Goal: Navigation & Orientation: Find specific page/section

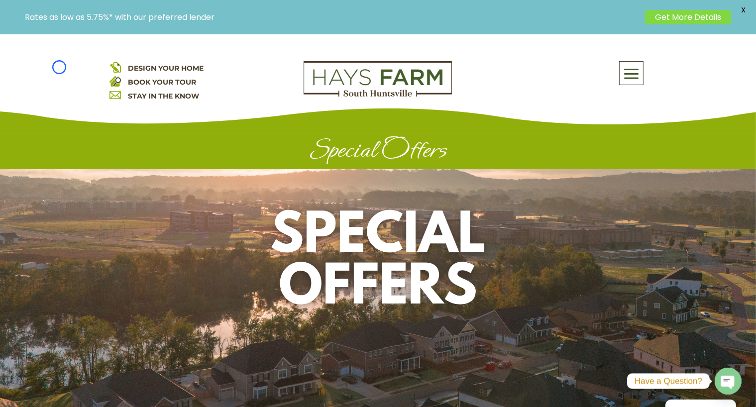
click at [59, 67] on div "DESIGN YOUR HOME BOOK YOUR TOUR STAY IN THE KNOW About Us Quick Move-in Homes A…" at bounding box center [378, 84] width 756 height 100
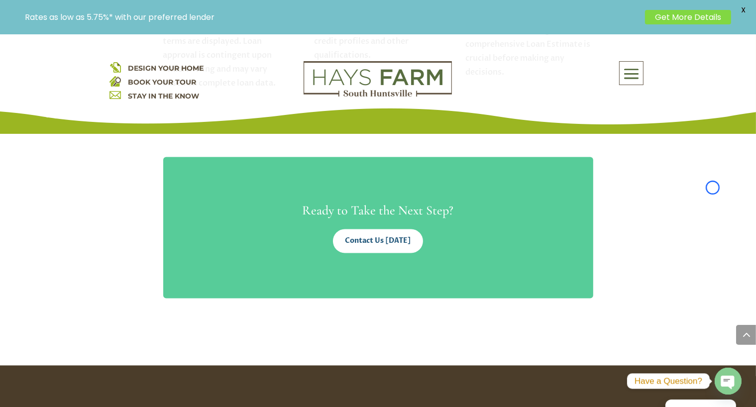
scroll to position [1791, 0]
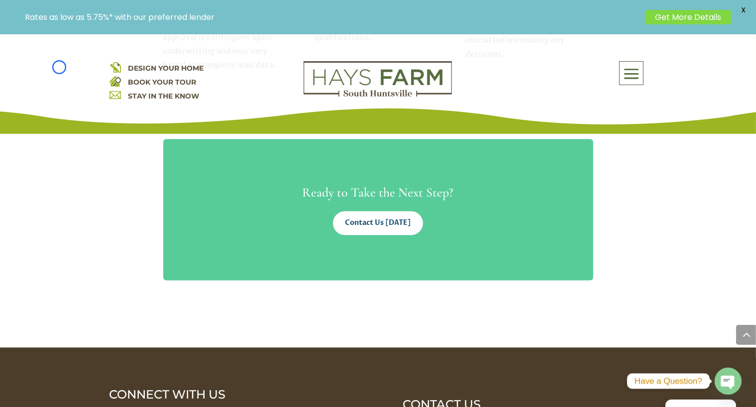
click at [59, 67] on div "DESIGN YOUR HOME BOOK YOUR TOUR STAY IN THE KNOW About Us Quick Move-in Homes A…" at bounding box center [378, 84] width 756 height 100
click at [313, 97] on link at bounding box center [378, 94] width 148 height 9
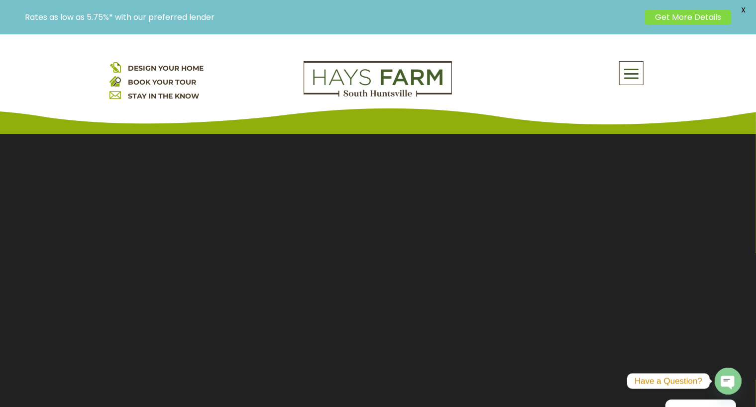
click at [60, 96] on div "DESIGN YOUR HOME BOOK YOUR TOUR STAY IN THE KNOW About Us Quick Move-in Homes A…" at bounding box center [378, 84] width 756 height 100
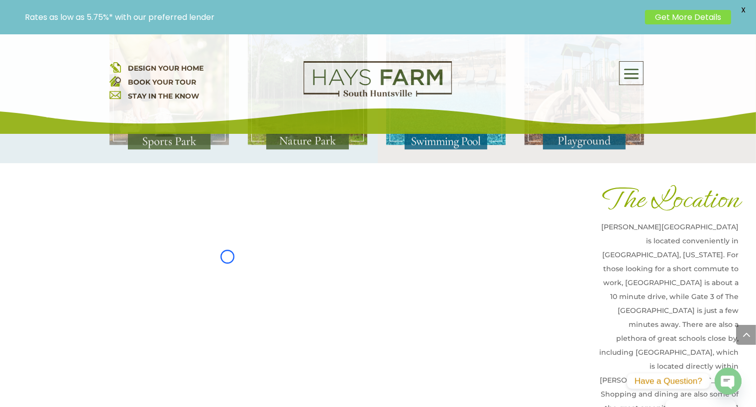
scroll to position [2493, 0]
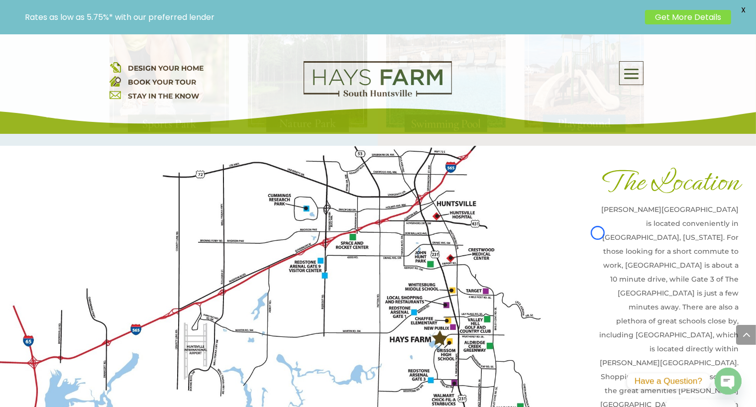
click at [60, 96] on div "DESIGN YOUR HOME BOOK YOUR TOUR STAY IN THE KNOW About Us Quick Move-in Homes A…" at bounding box center [378, 84] width 756 height 100
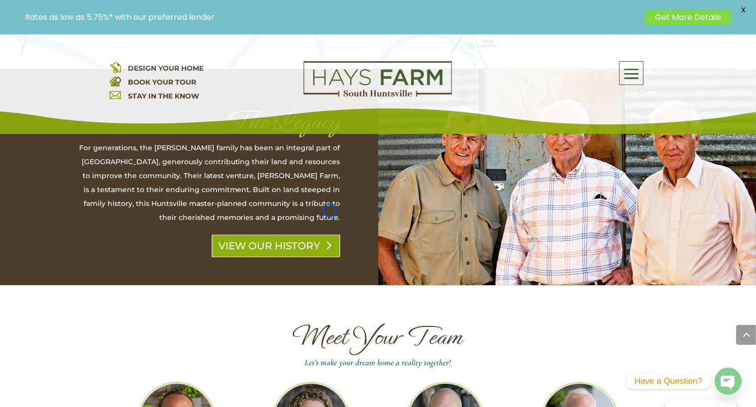
click at [329, 234] on link "VIEW OUR HISTORY" at bounding box center [276, 245] width 129 height 23
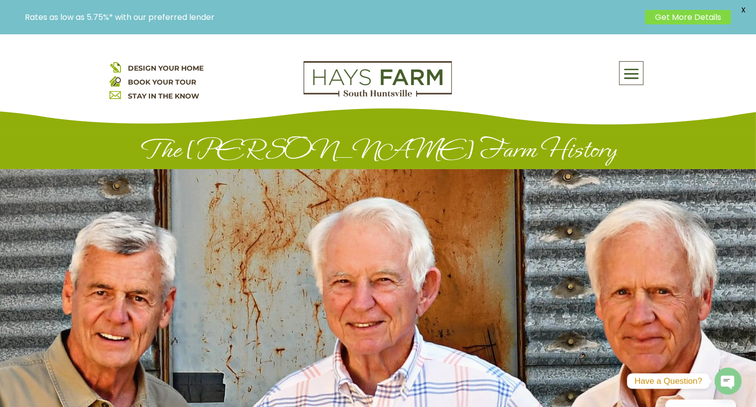
click at [65, 86] on div "DESIGN YOUR HOME BOOK YOUR TOUR STAY IN THE KNOW About Us Quick Move-in Homes A…" at bounding box center [378, 84] width 756 height 100
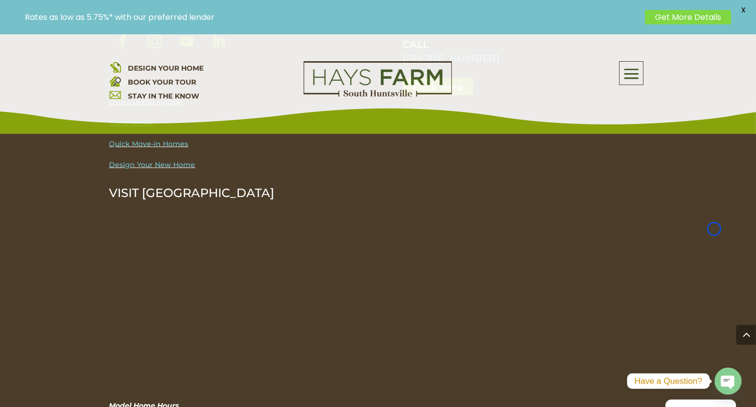
scroll to position [1439, 0]
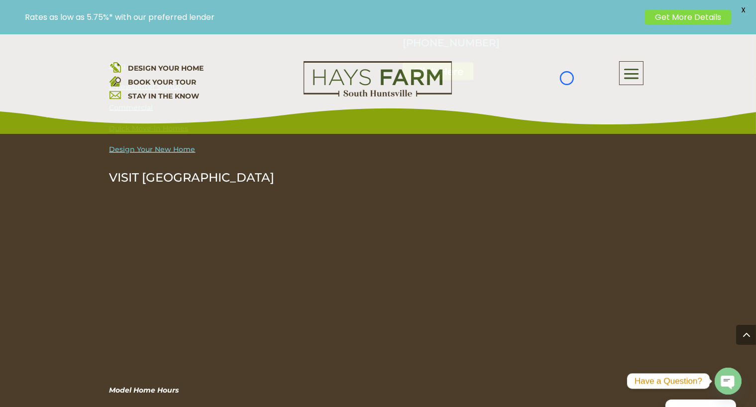
click at [65, 86] on div "DESIGN YOUR HOME BOOK YOUR TOUR STAY IN THE KNOW About Us Quick Move-in Homes A…" at bounding box center [378, 84] width 756 height 100
